Goal: Entertainment & Leisure: Consume media (video, audio)

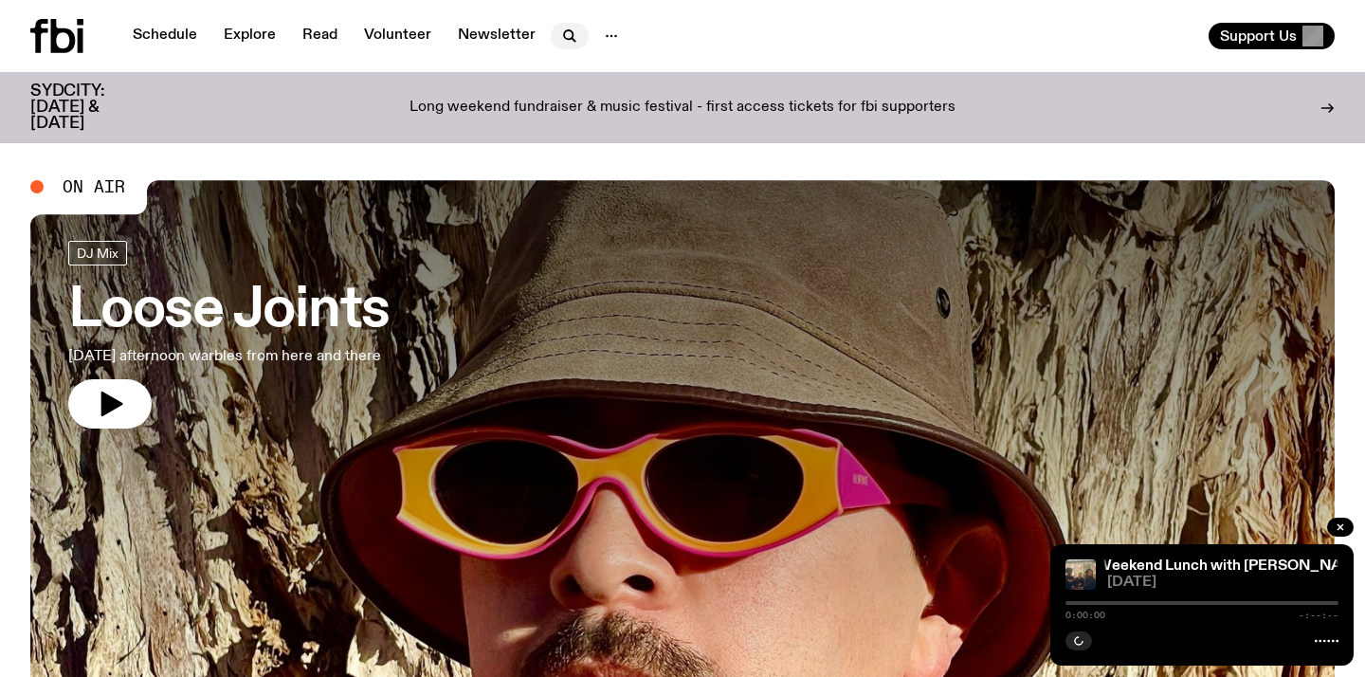
click at [552, 37] on button "button" at bounding box center [570, 36] width 38 height 27
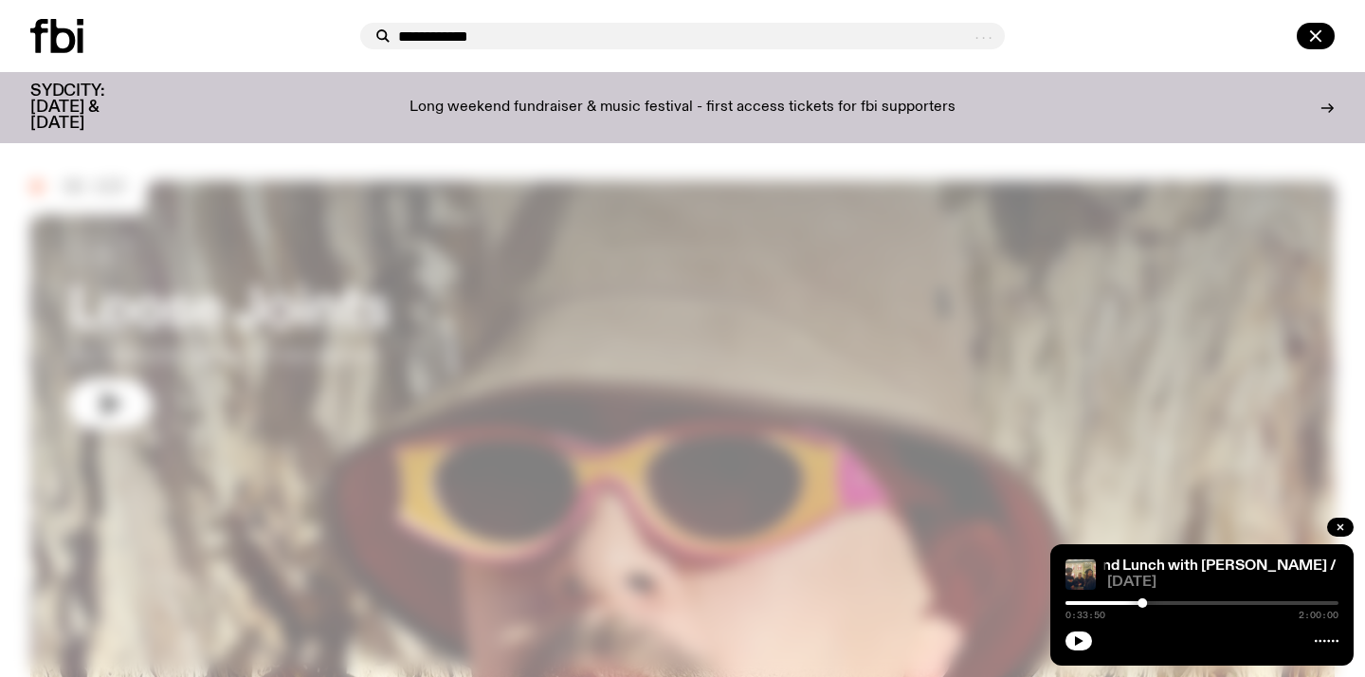
type input "**********"
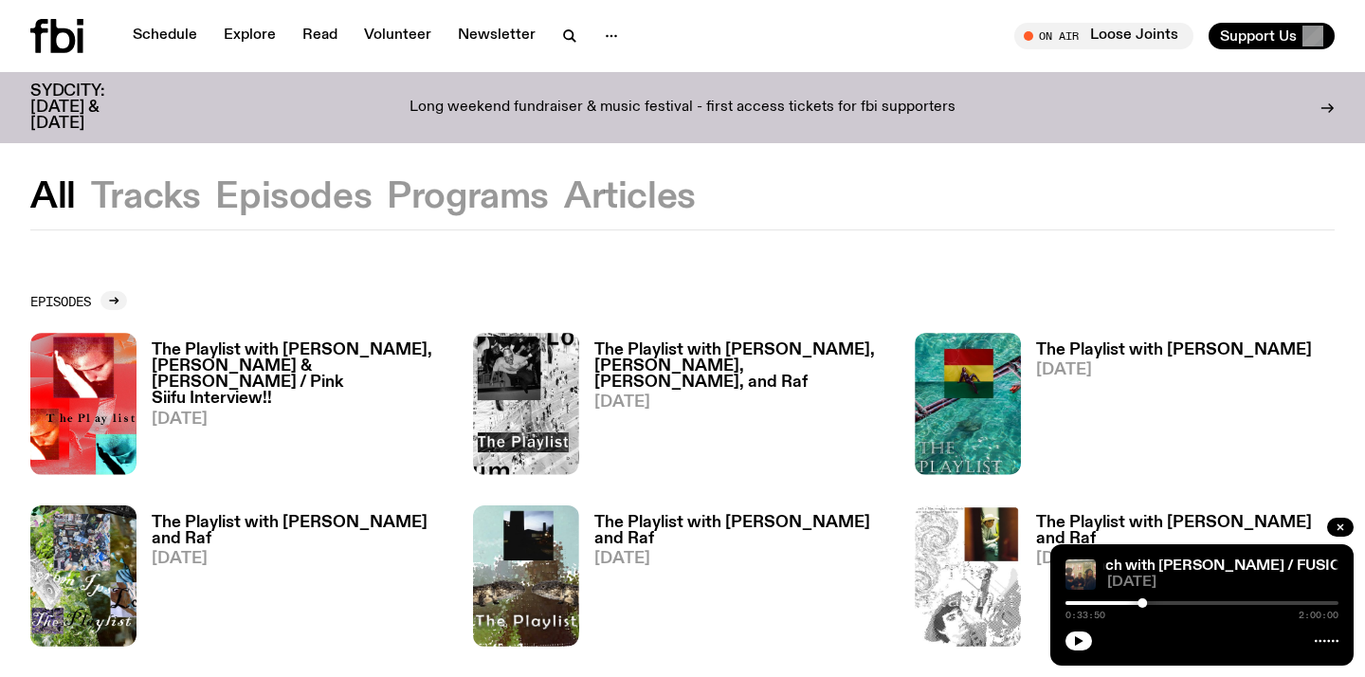
click at [1092, 350] on h3 "The Playlist with [PERSON_NAME]" at bounding box center [1174, 350] width 276 height 16
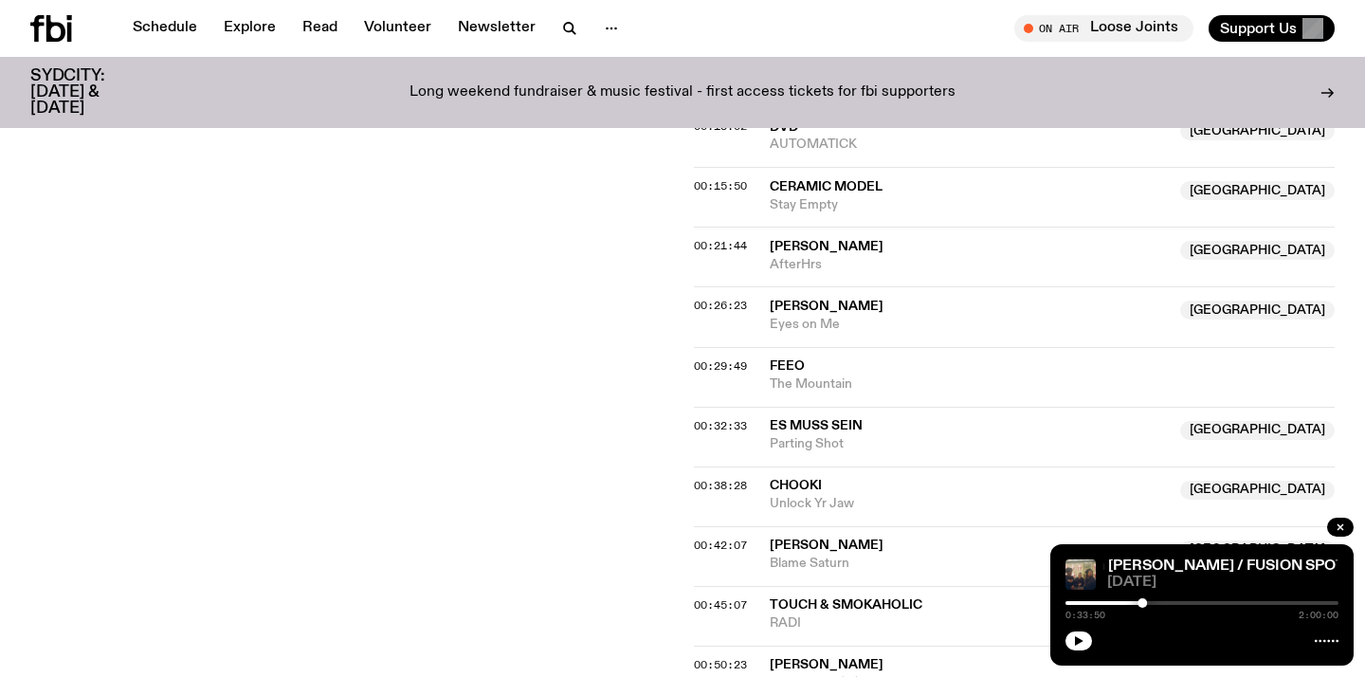
scroll to position [904, 0]
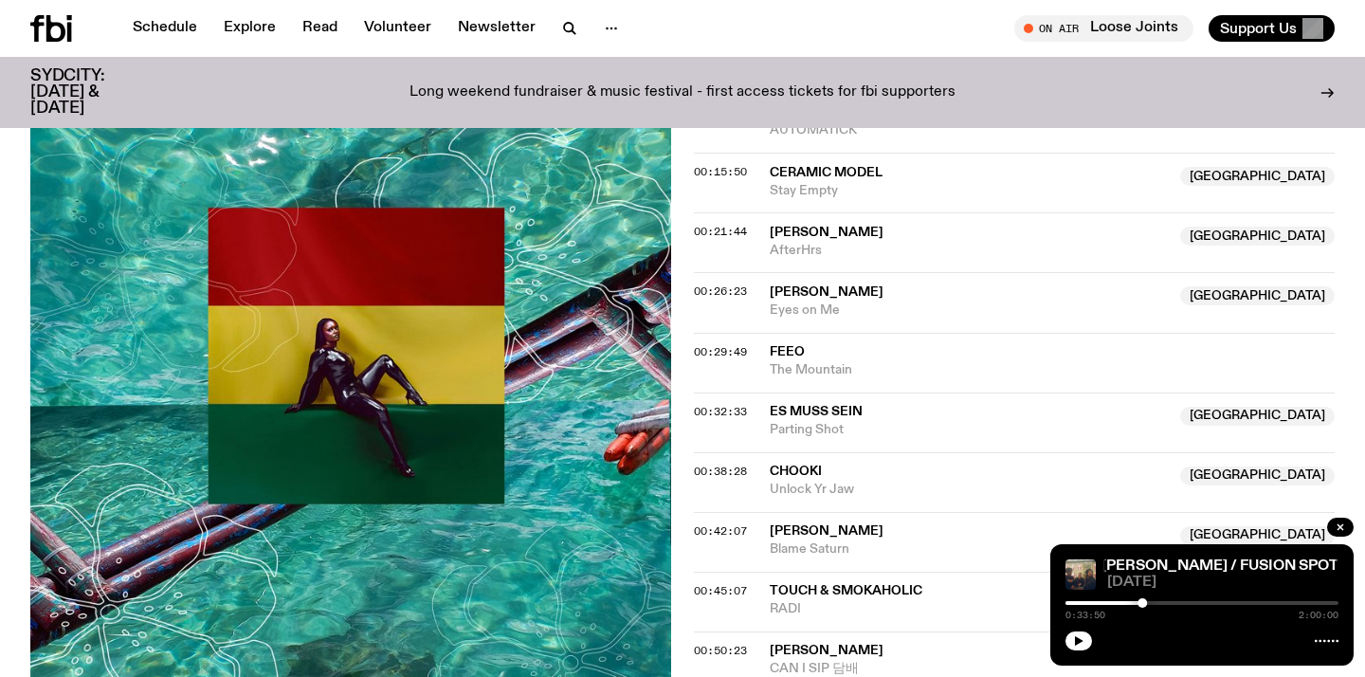
click at [976, 522] on span "[PERSON_NAME]" at bounding box center [969, 531] width 399 height 18
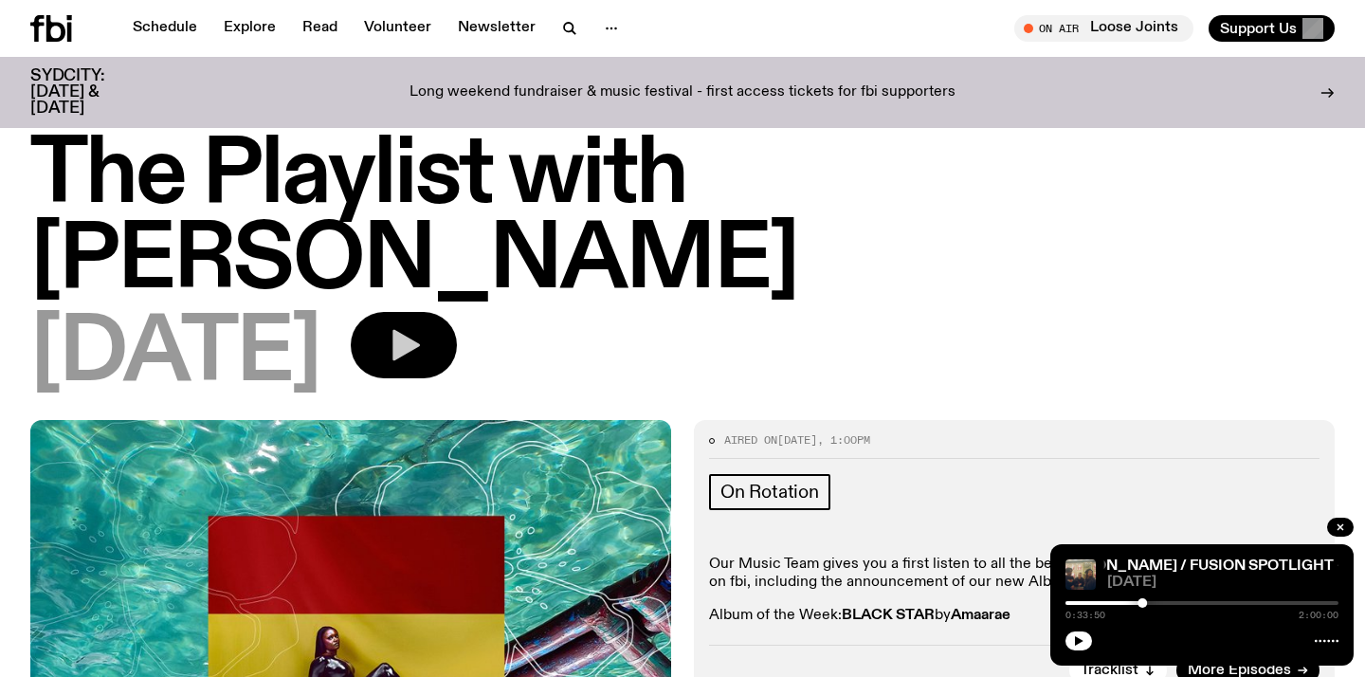
click at [423, 326] on icon "button" at bounding box center [404, 345] width 38 height 38
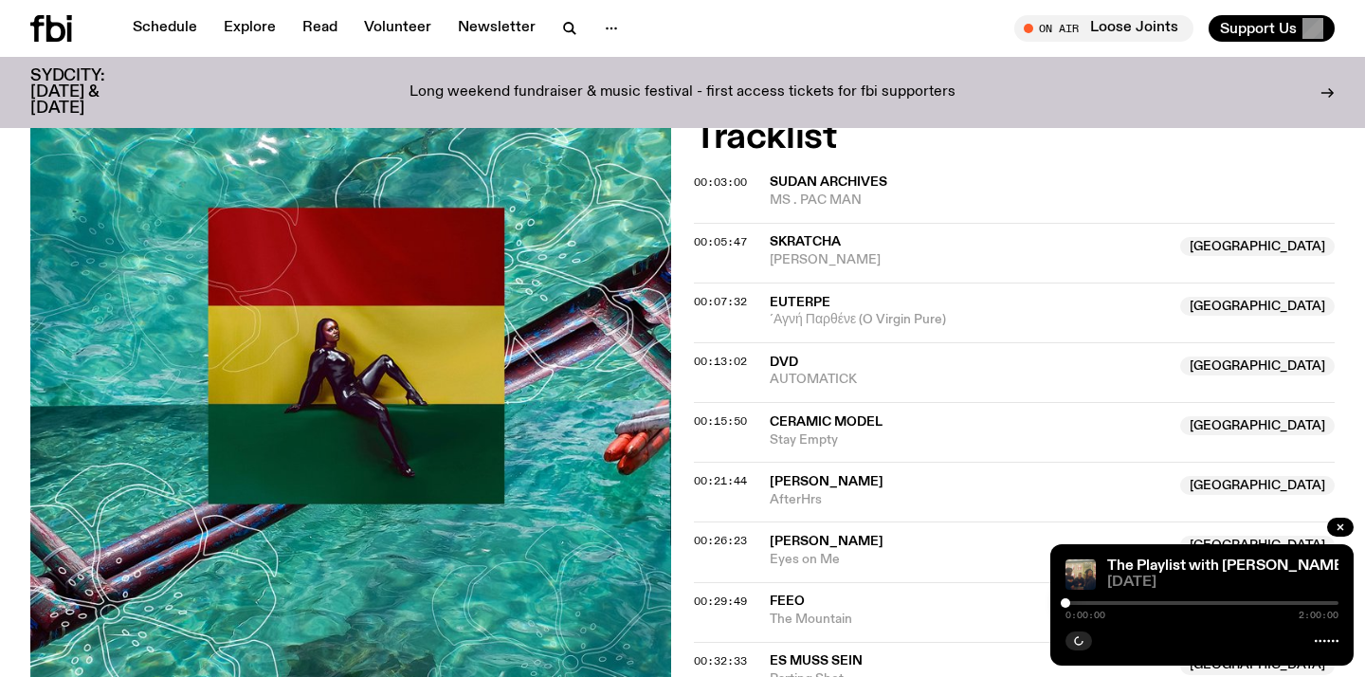
scroll to position [804, 0]
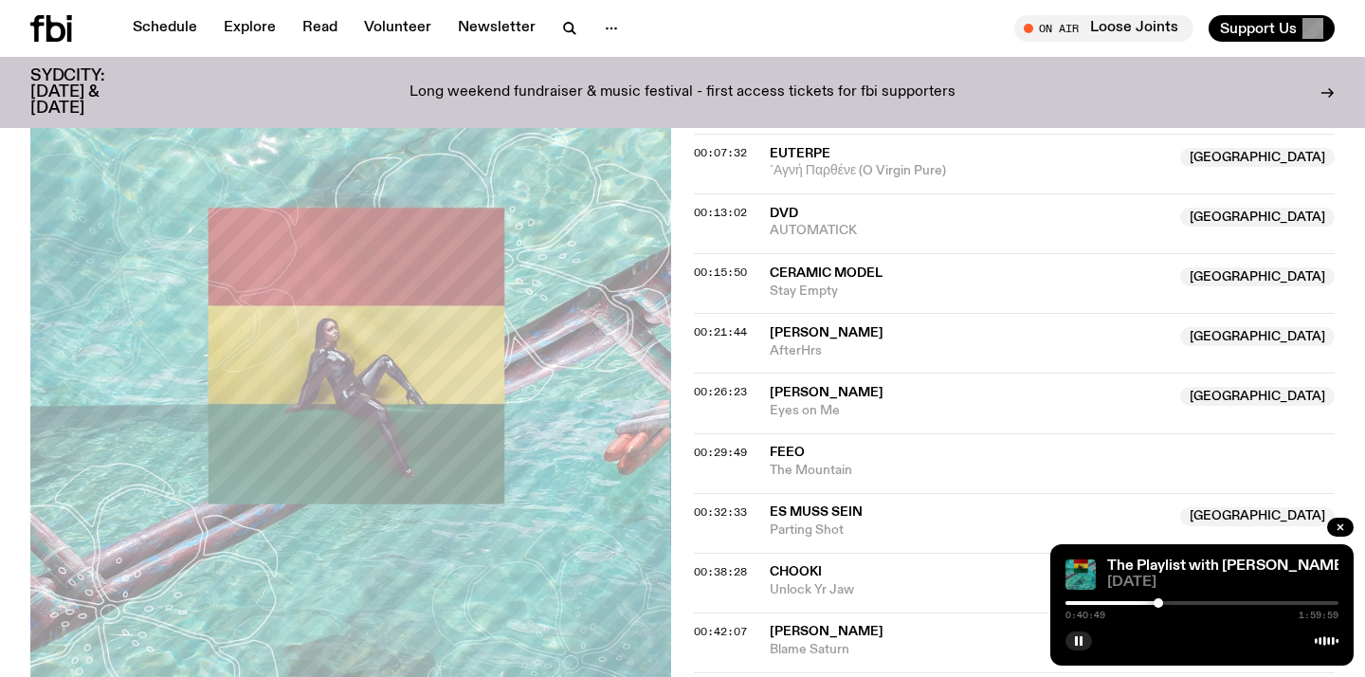
drag, startPoint x: 1066, startPoint y: 607, endPoint x: 1158, endPoint y: 615, distance: 92.3
click at [1158, 615] on div "0:40:49 1:59:59" at bounding box center [1201, 608] width 273 height 23
click at [1163, 604] on div at bounding box center [1201, 603] width 273 height 4
click at [1160, 604] on div at bounding box center [1159, 602] width 9 height 9
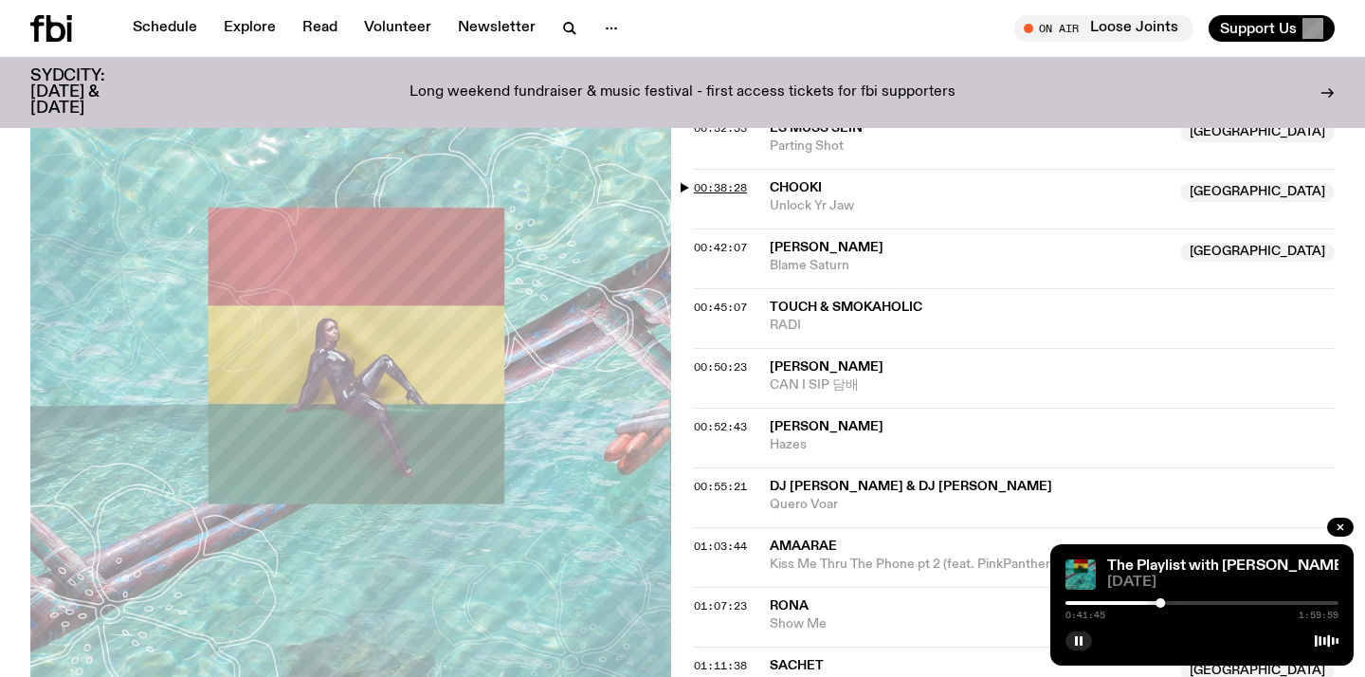
scroll to position [1190, 0]
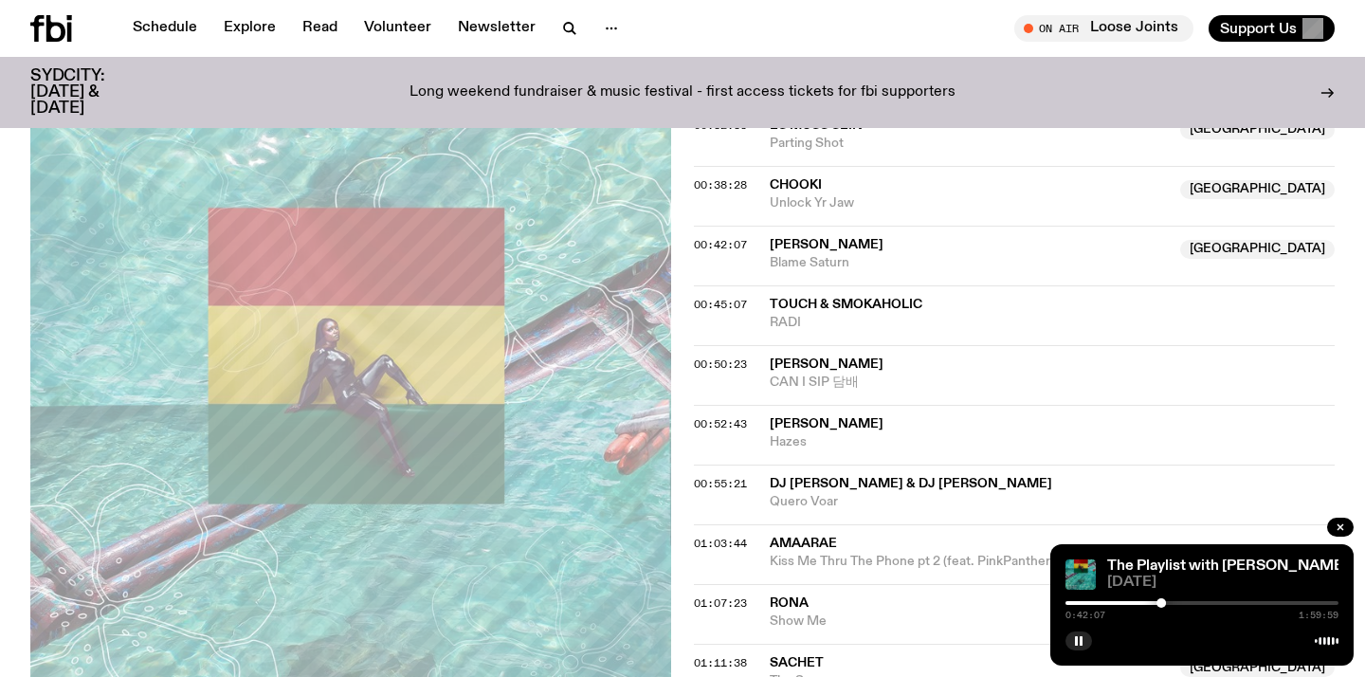
click at [1170, 602] on div at bounding box center [1201, 603] width 273 height 4
click at [1170, 602] on div at bounding box center [1170, 602] width 9 height 9
click at [1173, 602] on div at bounding box center [1170, 602] width 9 height 9
click at [1176, 602] on div at bounding box center [1173, 602] width 9 height 9
click at [1175, 602] on div at bounding box center [1174, 602] width 9 height 9
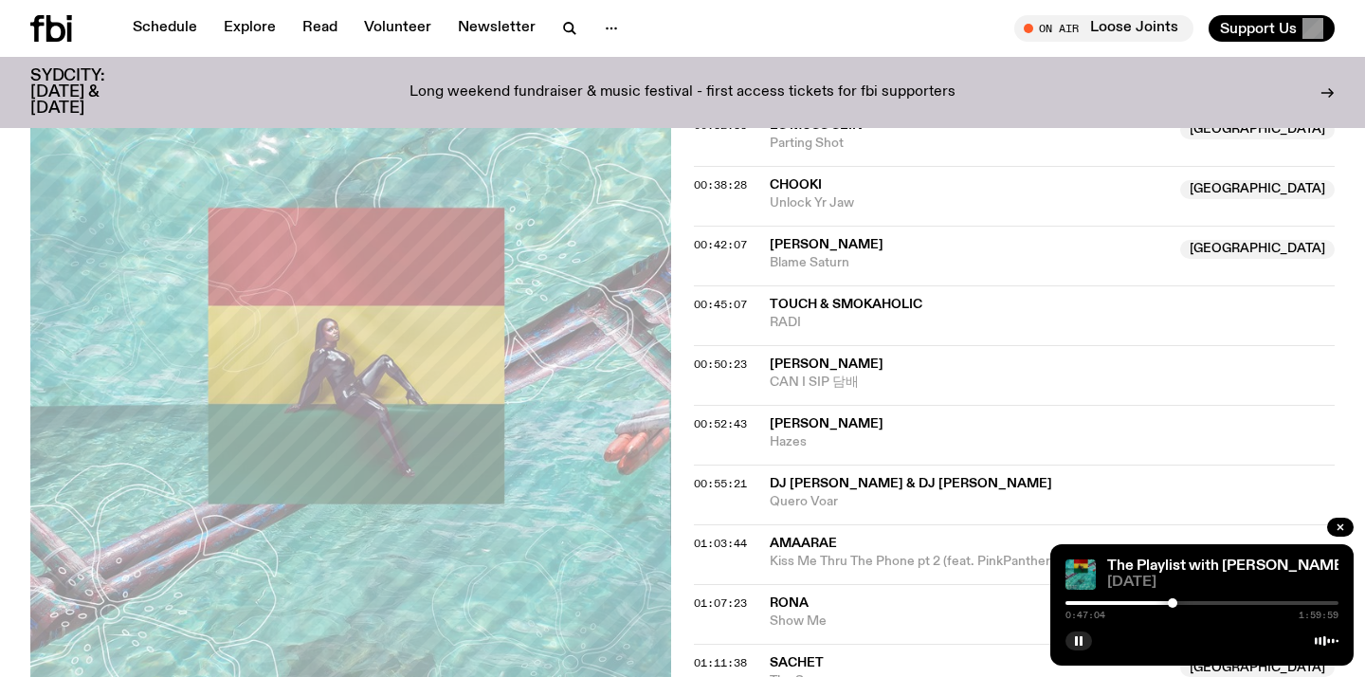
click at [1172, 604] on div at bounding box center [1172, 602] width 9 height 9
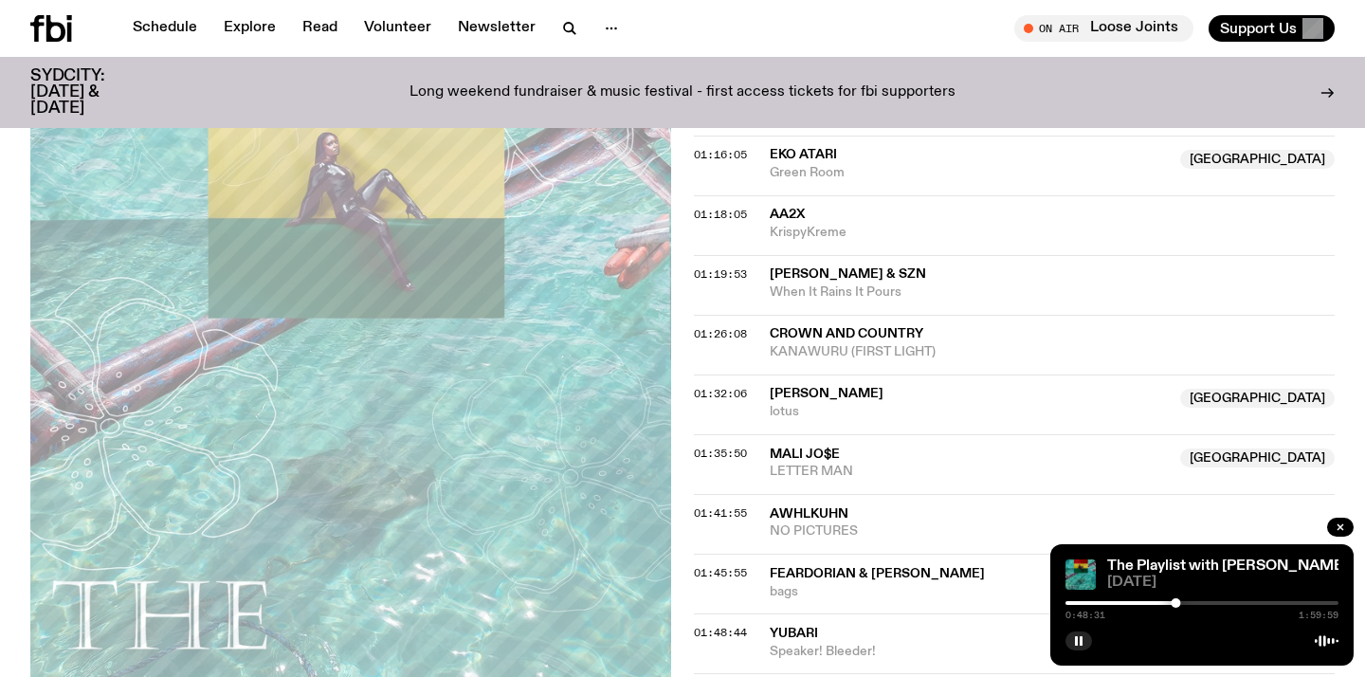
scroll to position [1788, 0]
